Goal: Task Accomplishment & Management: Manage account settings

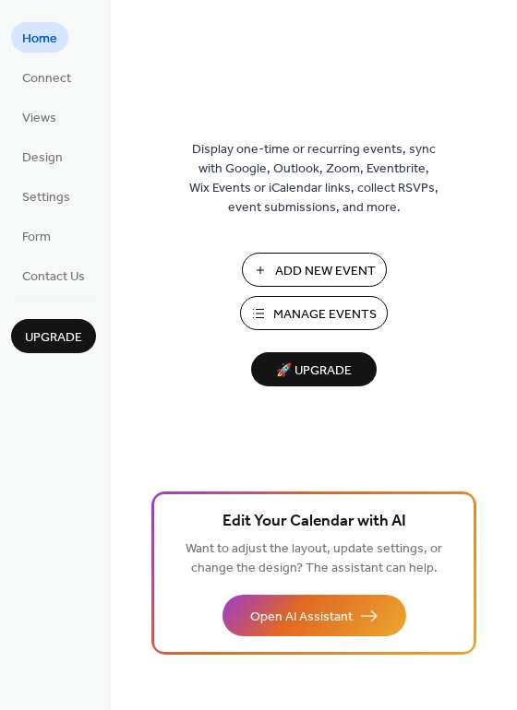
click at [333, 313] on span "Manage Events" at bounding box center [324, 314] width 103 height 19
click at [293, 311] on span "Manage Events" at bounding box center [324, 314] width 103 height 19
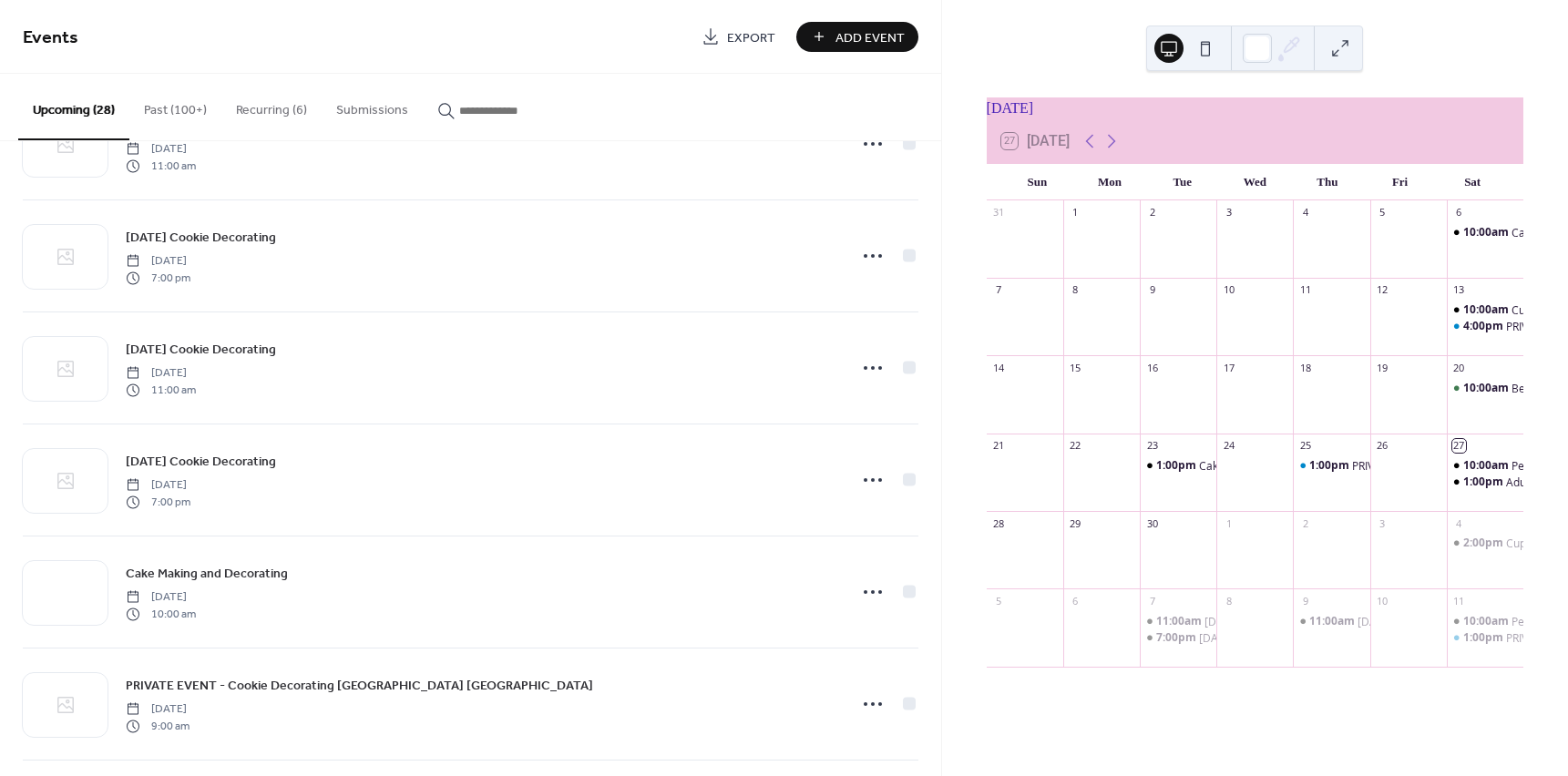
scroll to position [1650, 0]
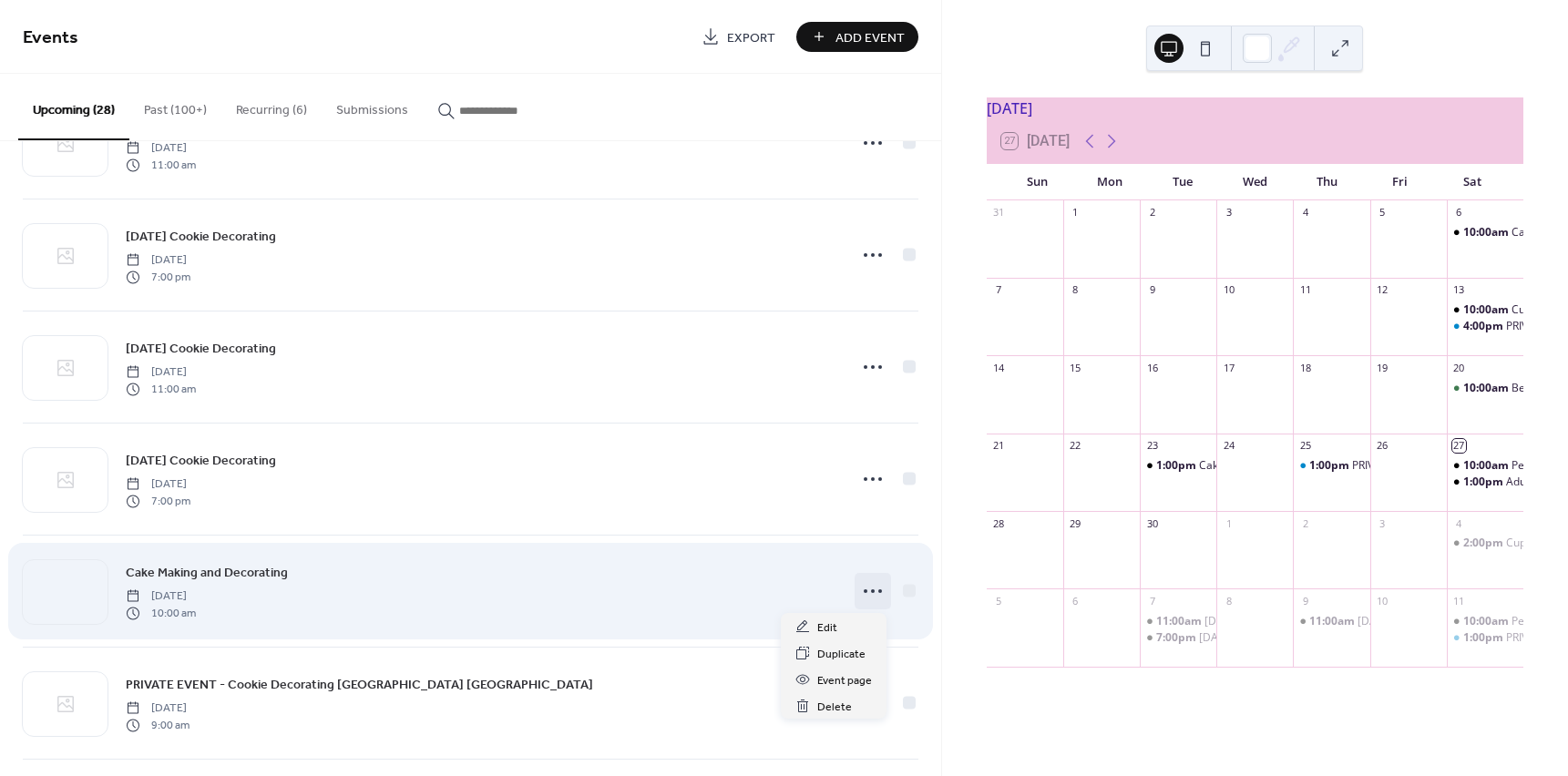
click at [869, 583] on icon at bounding box center [873, 591] width 30 height 30
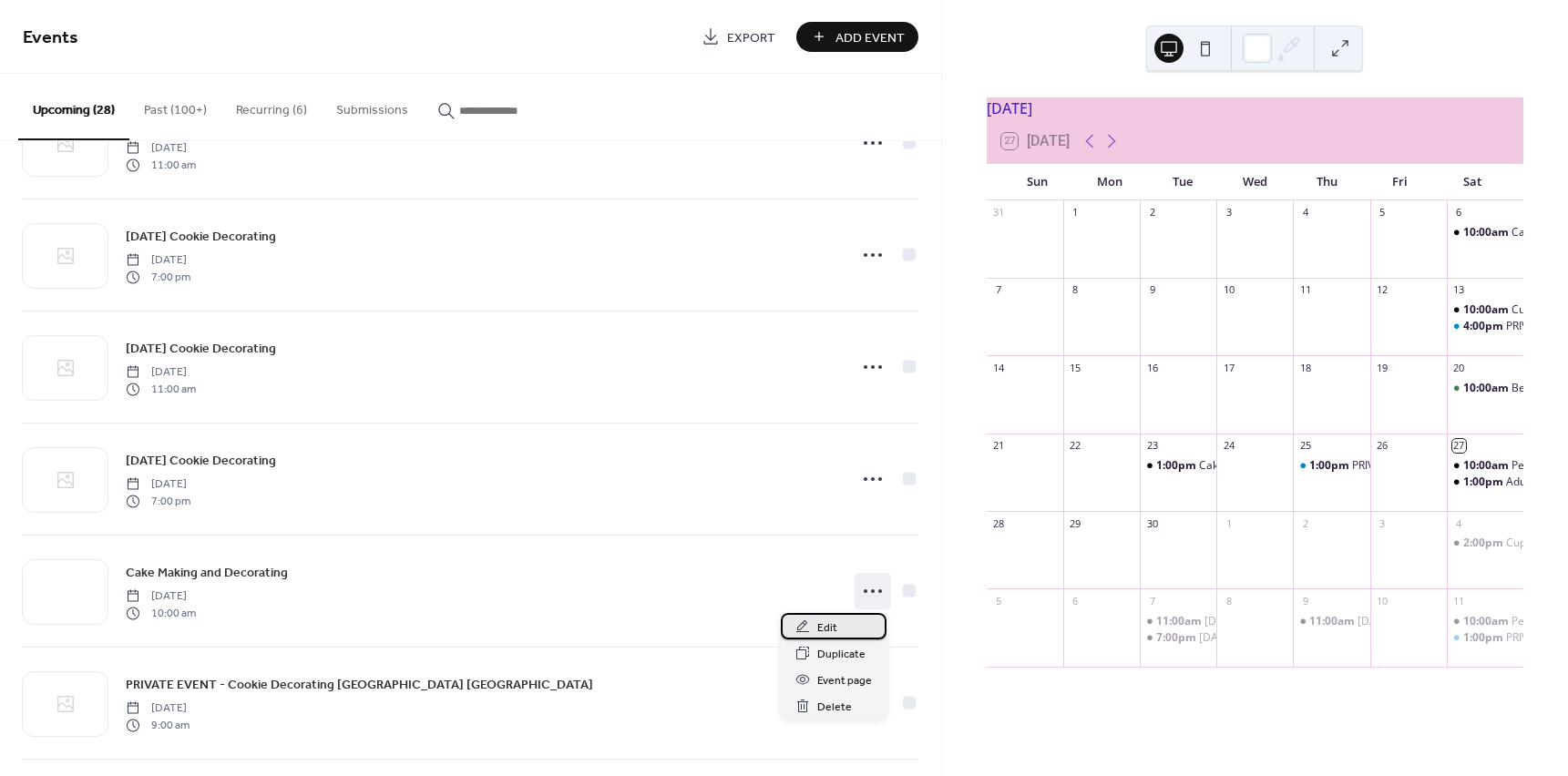
click at [832, 632] on span "Edit" at bounding box center [827, 627] width 20 height 19
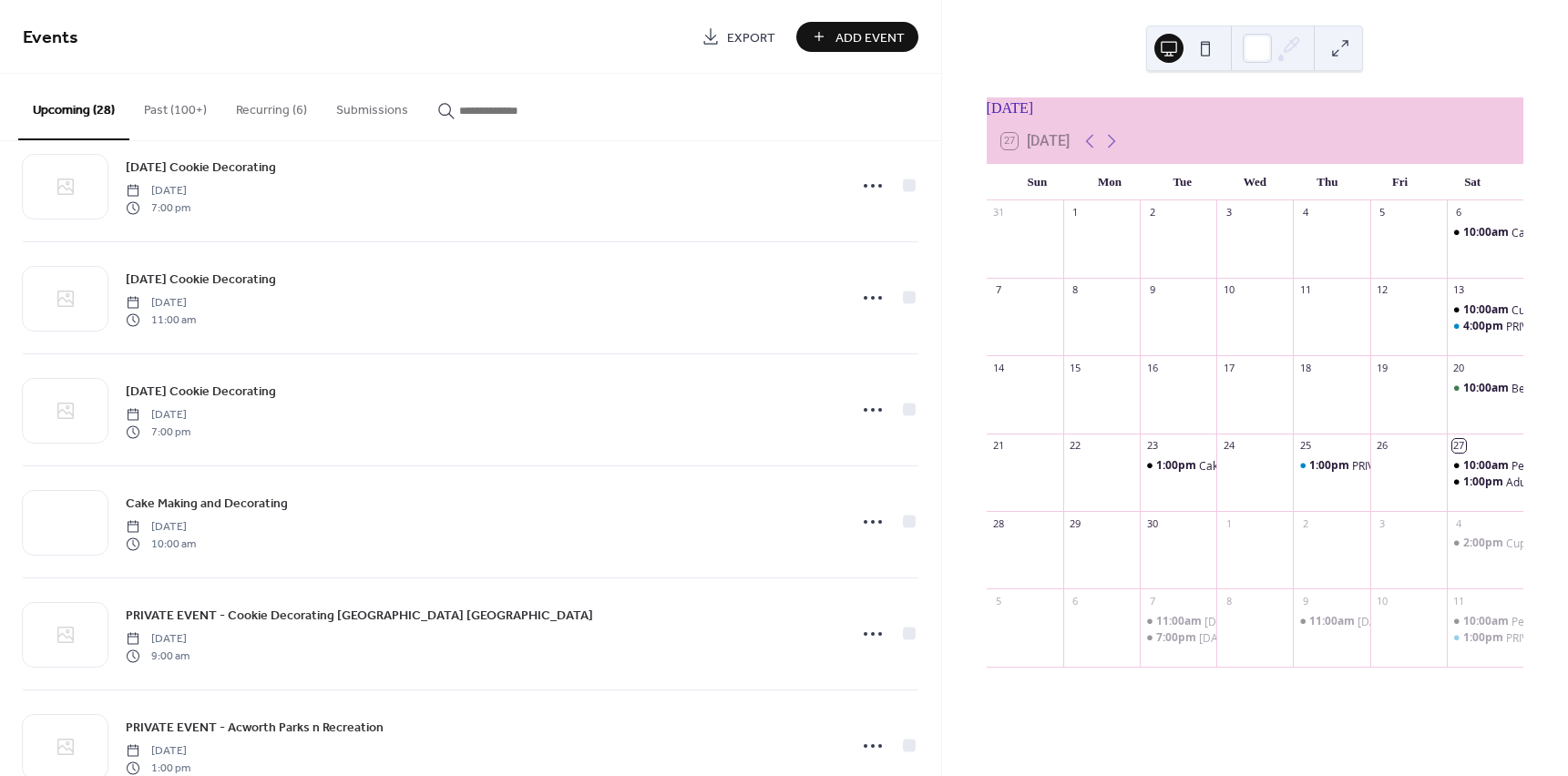
scroll to position [1728, 0]
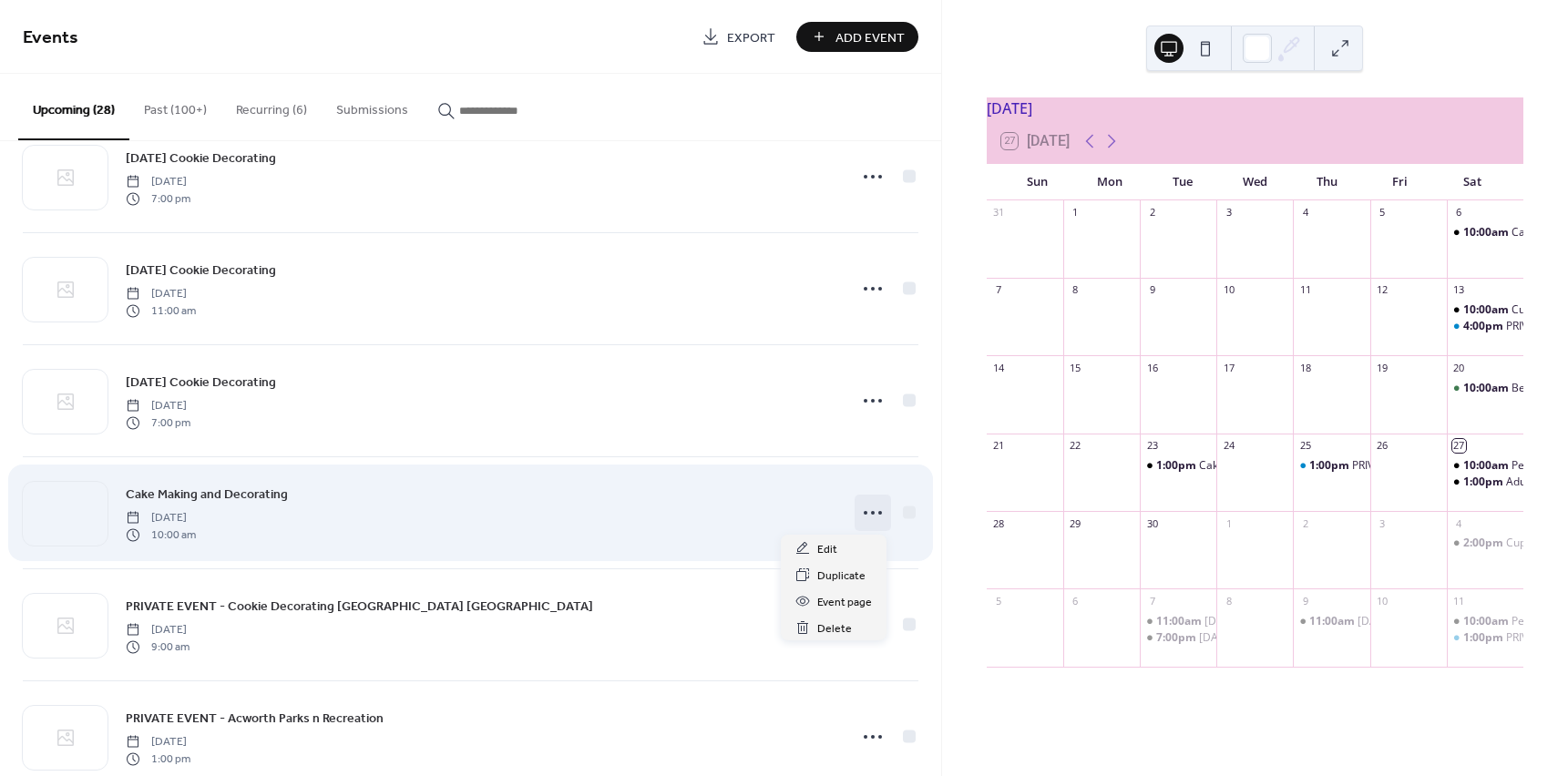
click at [871, 513] on icon at bounding box center [873, 513] width 30 height 30
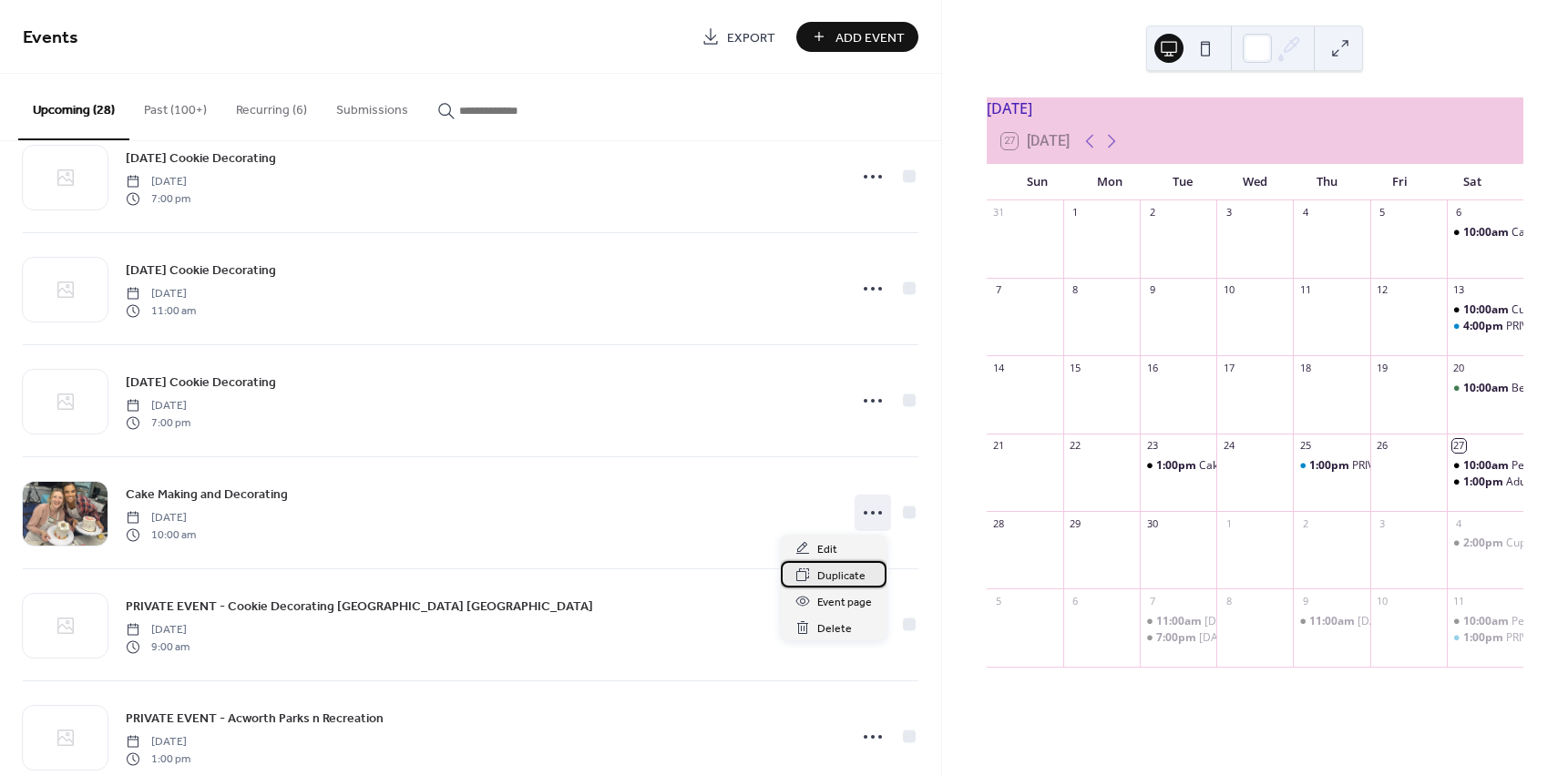
click at [838, 582] on span "Duplicate" at bounding box center [841, 576] width 48 height 19
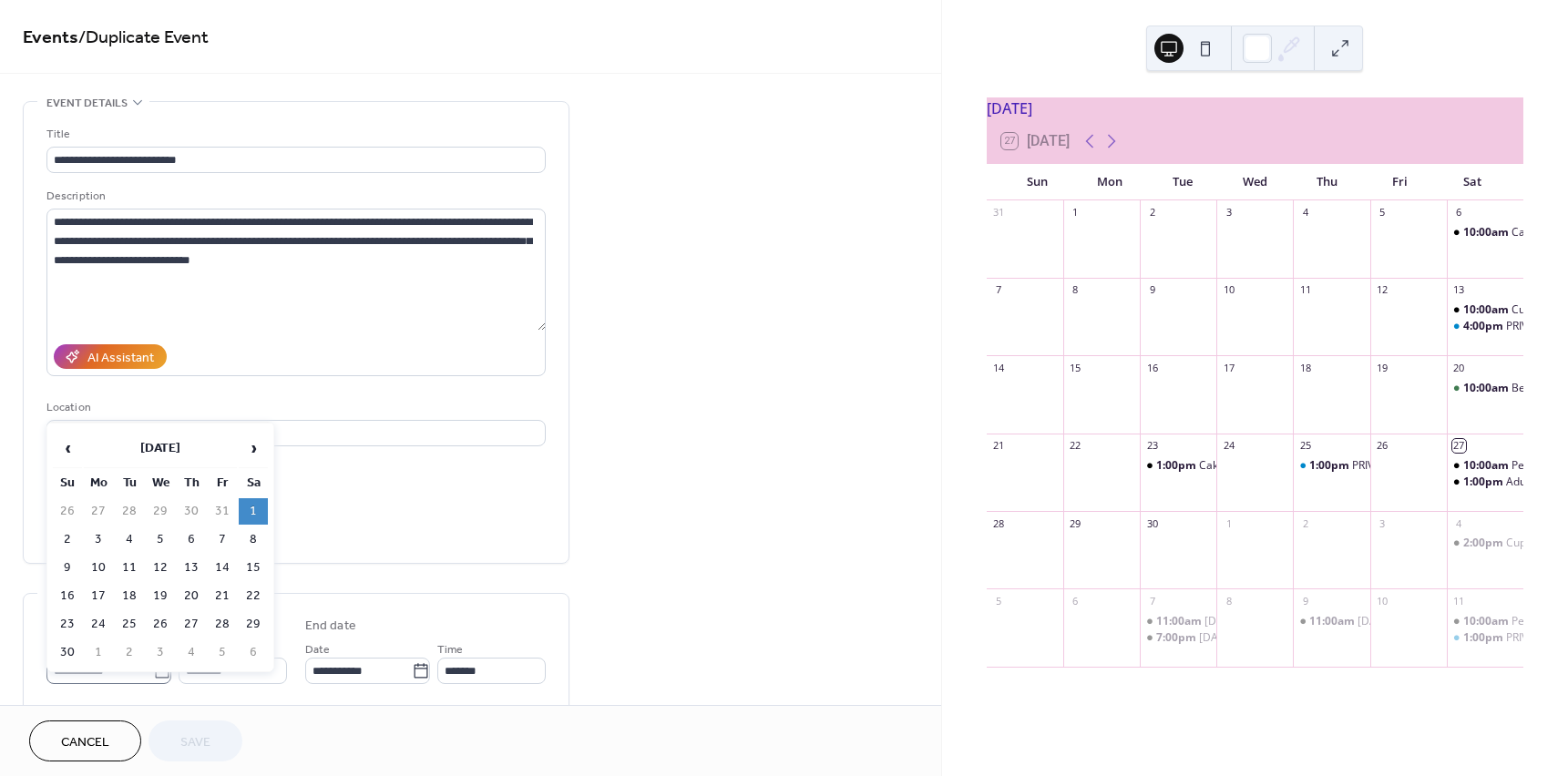
click at [163, 675] on icon at bounding box center [162, 670] width 14 height 15
click at [153, 675] on input "**********" at bounding box center [100, 670] width 107 height 27
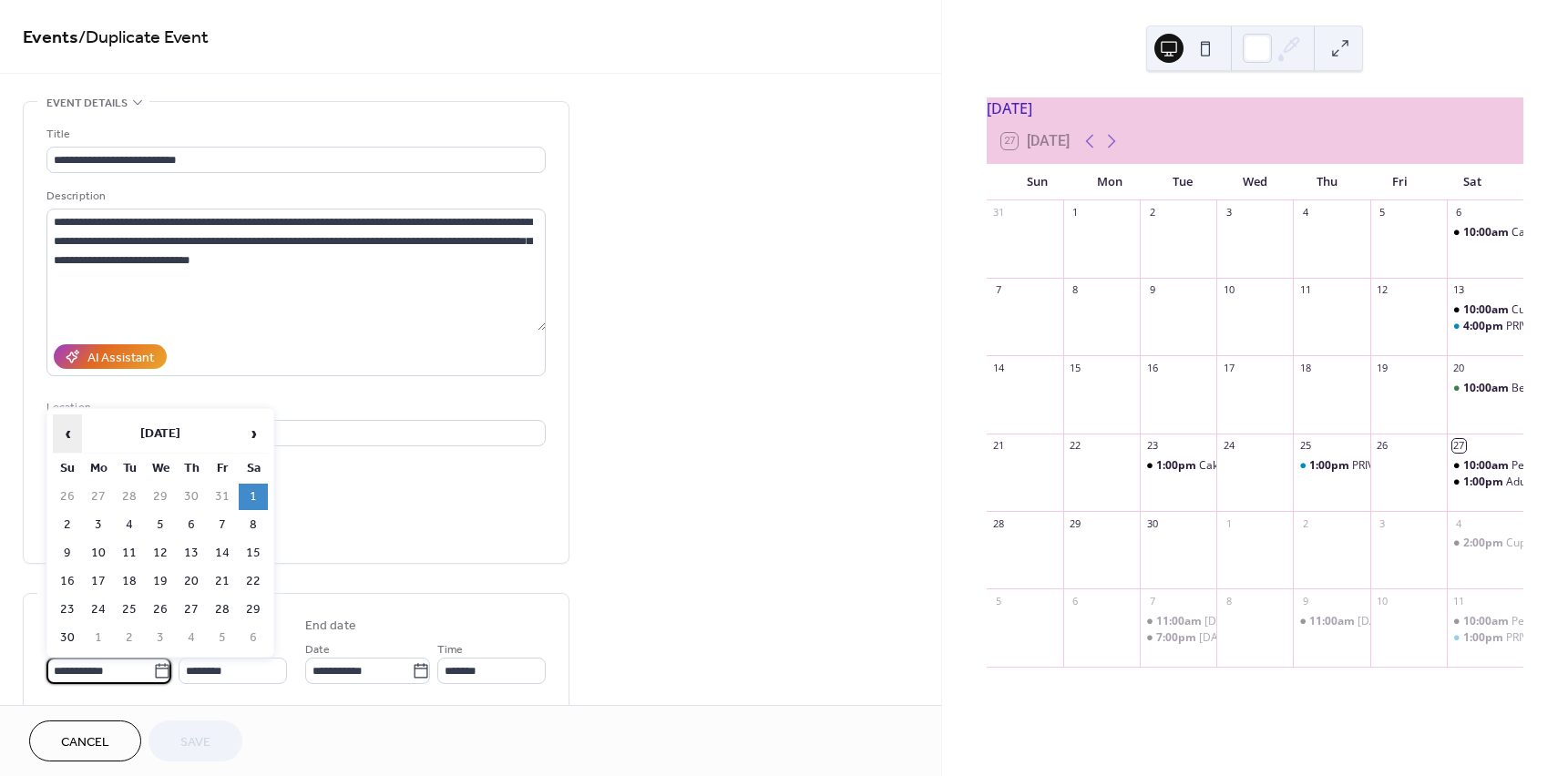
click at [71, 441] on span "‹" at bounding box center [67, 433] width 28 height 37
click at [255, 499] on td "4" at bounding box center [254, 497] width 30 height 27
type input "**********"
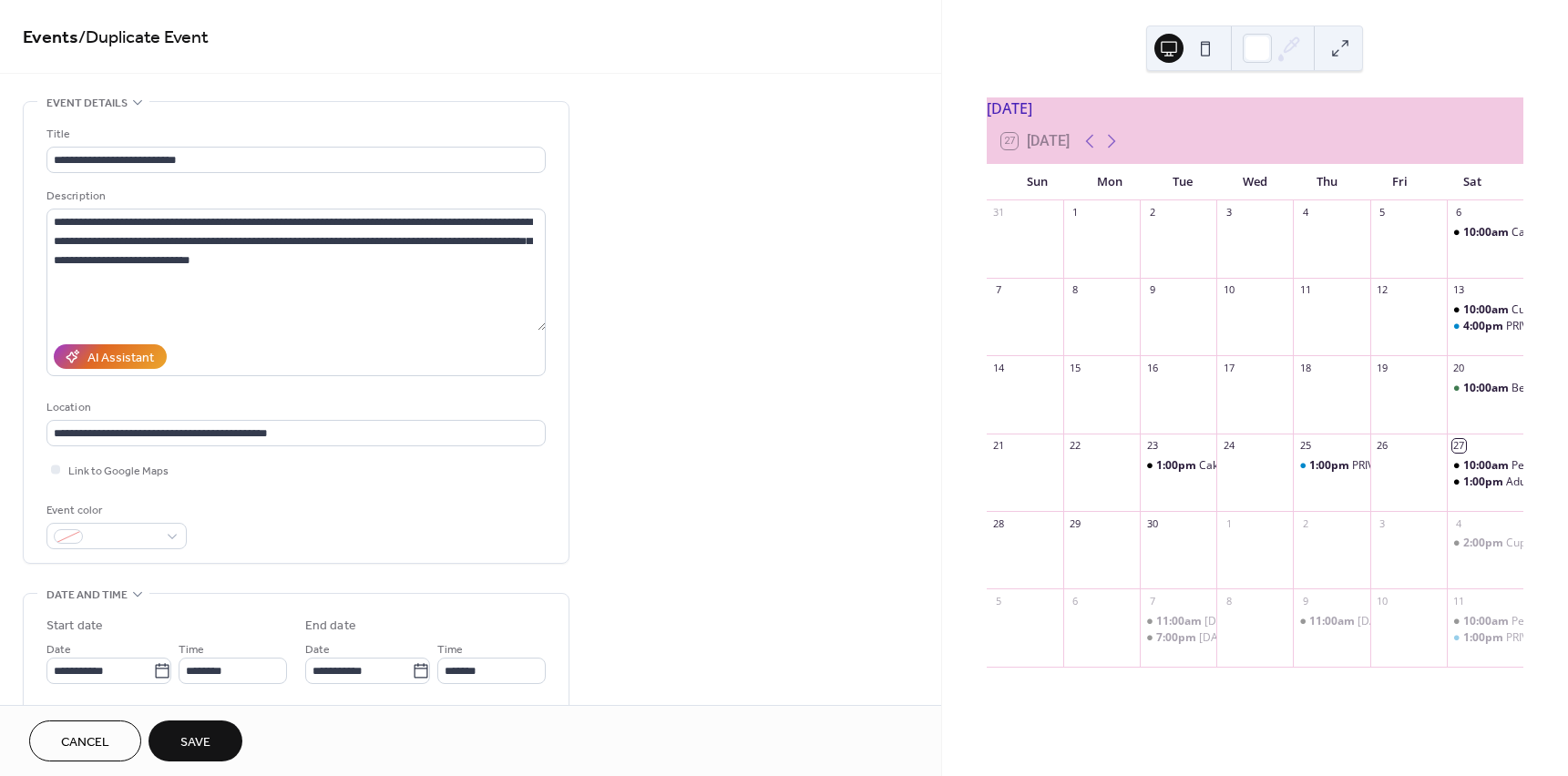
click at [182, 747] on span "Save" at bounding box center [196, 742] width 30 height 19
